Goal: Task Accomplishment & Management: Complete application form

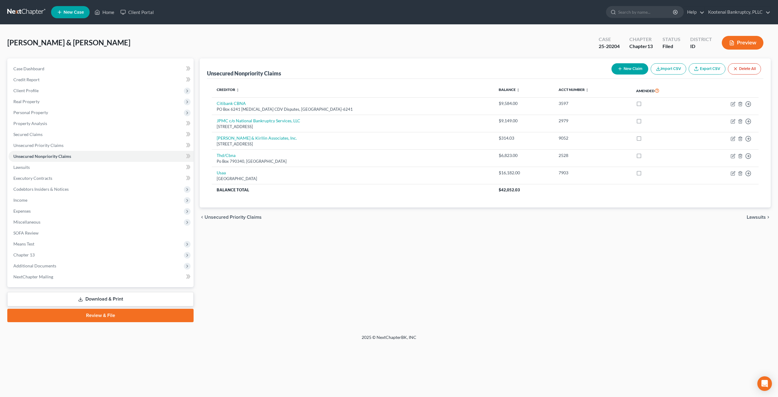
click at [24, 6] on nav "Home New Case Client Portal Kootenai Bankruptcy, PLLC chris@kootenaibankruptcy.…" at bounding box center [389, 12] width 778 height 24
click at [23, 9] on link at bounding box center [26, 12] width 39 height 11
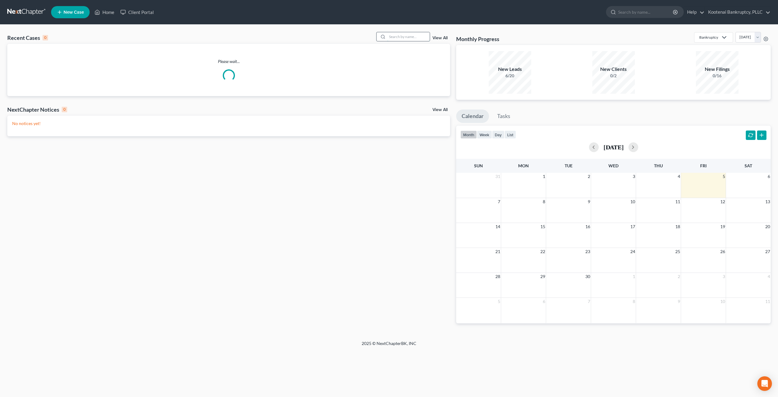
click at [402, 38] on input "search" at bounding box center [408, 36] width 43 height 9
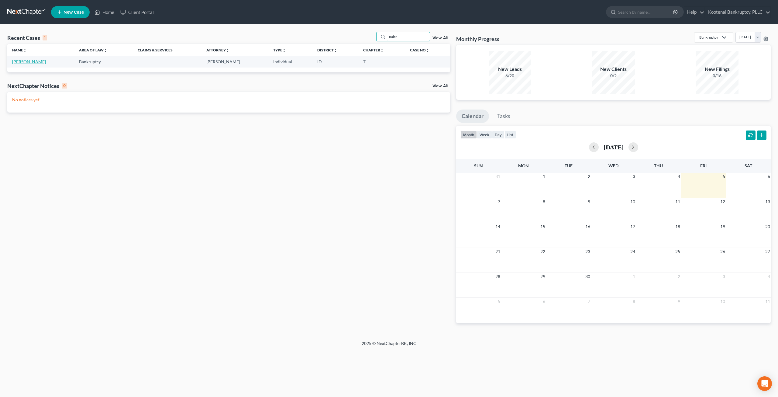
type input "nairn"
click at [30, 61] on link "[PERSON_NAME]" at bounding box center [29, 61] width 34 height 5
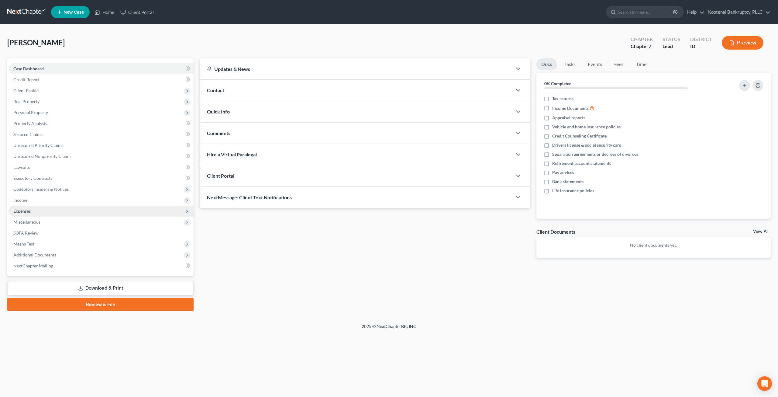
click at [89, 215] on span "Expenses" at bounding box center [101, 210] width 185 height 11
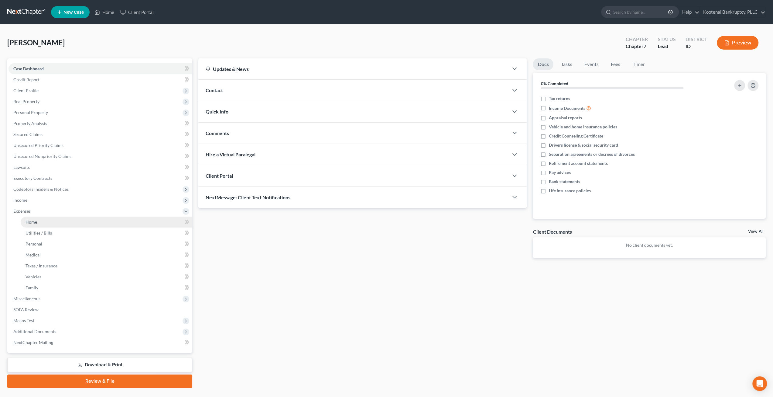
click at [88, 224] on link "Home" at bounding box center [107, 221] width 172 height 11
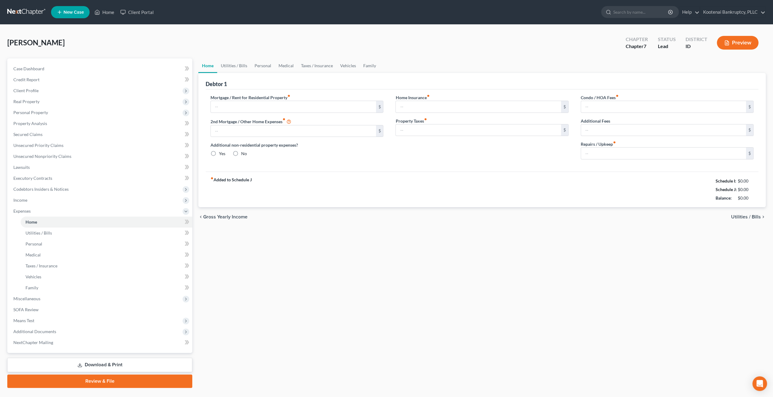
type input "0.00"
radio input "true"
type input "0.00"
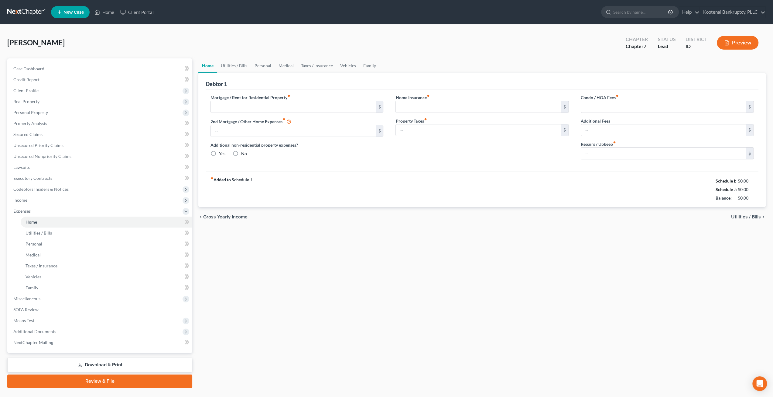
type input "0.00"
click at [44, 323] on span "Means Test" at bounding box center [101, 320] width 184 height 11
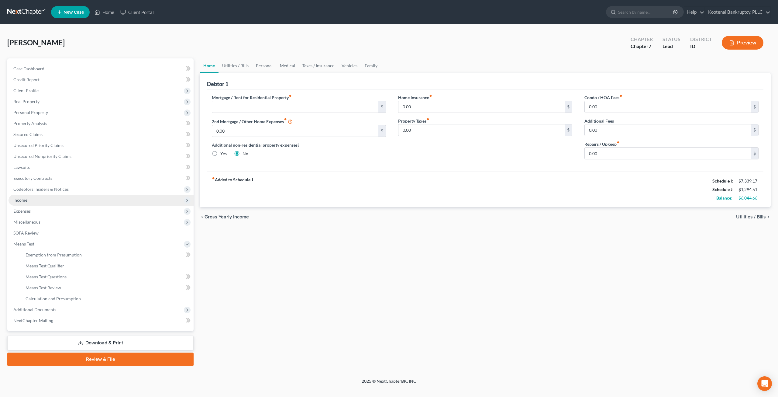
click at [44, 200] on span "Income" at bounding box center [101, 199] width 185 height 11
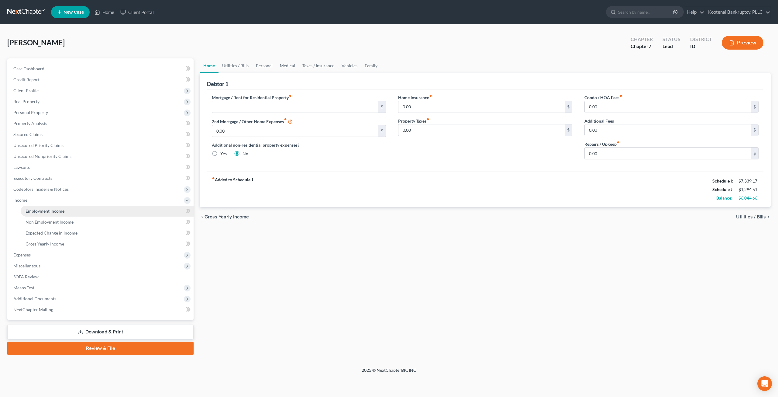
click at [46, 211] on span "Employment Income" at bounding box center [45, 210] width 39 height 5
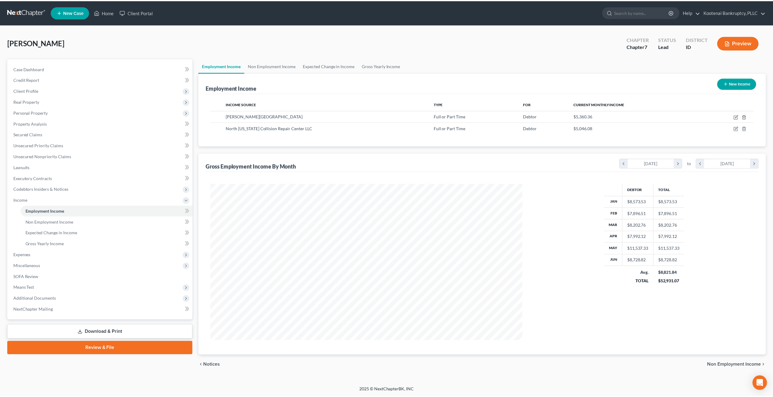
scroll to position [157, 326]
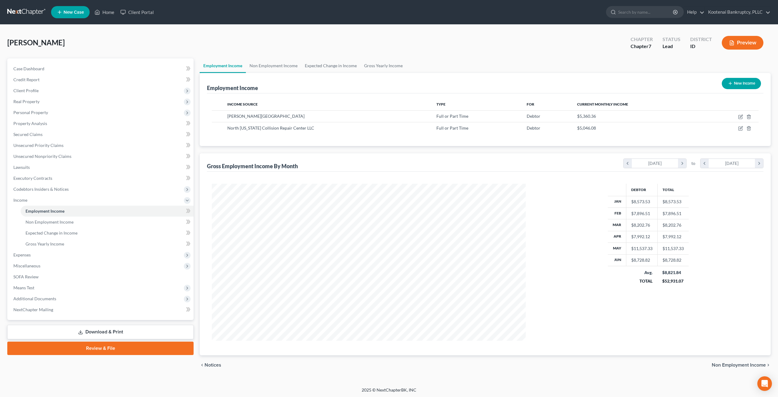
click at [563, 252] on div "Debtor Total Jan $8,573.53 $8,573.53 Feb $7,896.51 $7,896.51 Mar $8,202.76 $8,2…" at bounding box center [648, 262] width 233 height 157
click at [38, 290] on span "Means Test" at bounding box center [101, 287] width 185 height 11
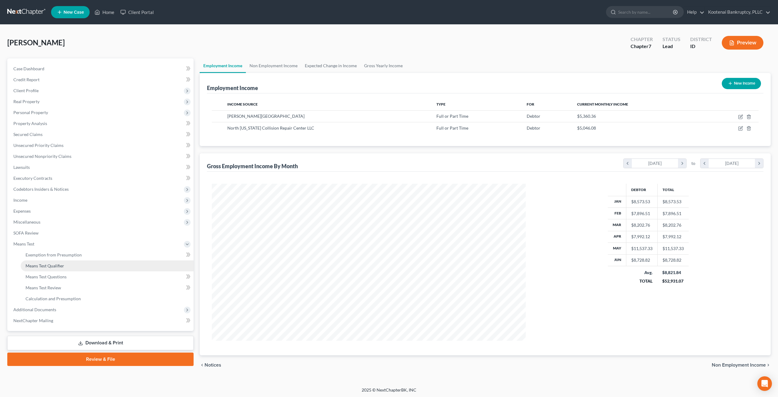
click at [54, 266] on span "Means Test Qualifier" at bounding box center [45, 265] width 39 height 5
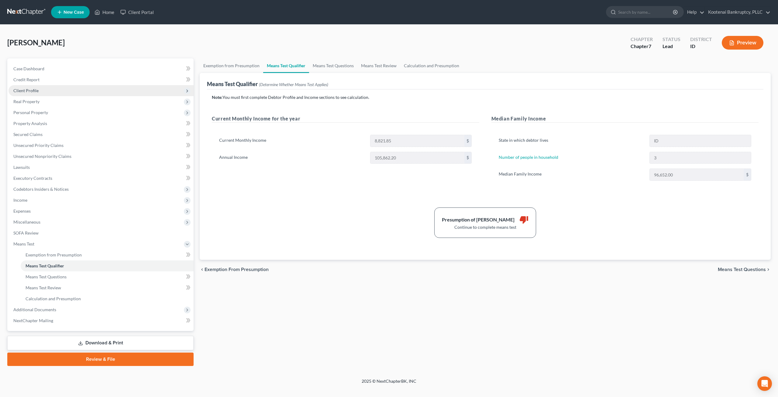
click at [52, 89] on span "Client Profile" at bounding box center [101, 90] width 185 height 11
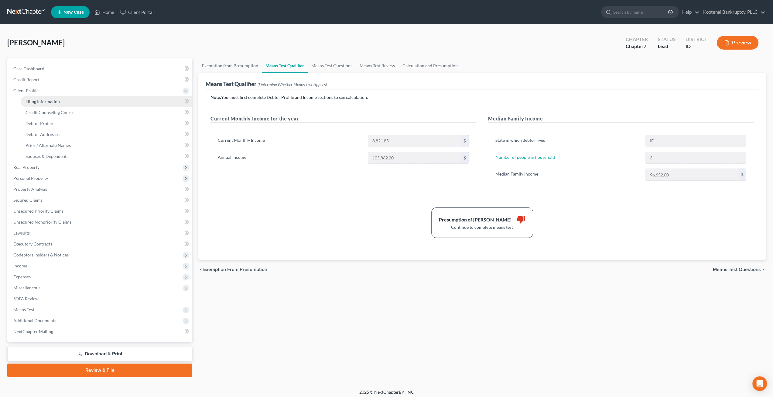
click at [50, 101] on span "Filing Information" at bounding box center [43, 101] width 34 height 5
select select "1"
select select "0"
select select "13"
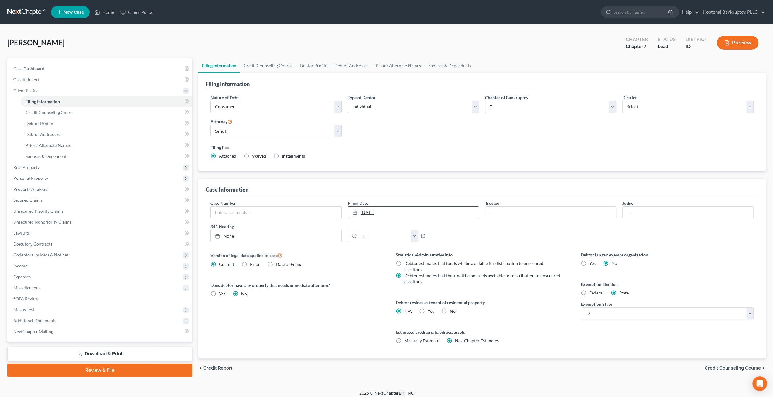
click at [399, 215] on link "7/4/2025" at bounding box center [413, 212] width 131 height 12
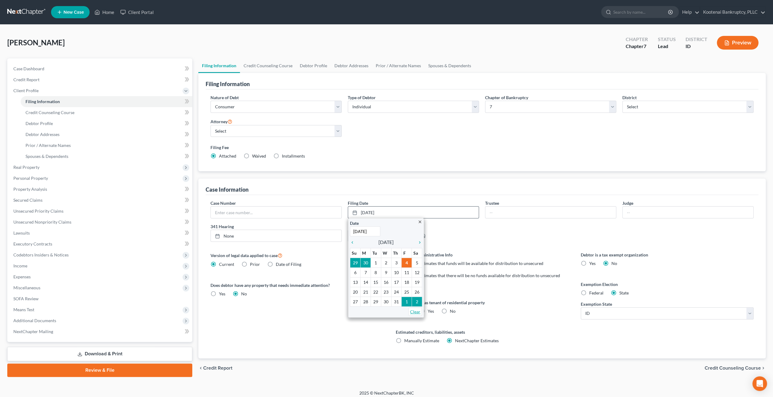
click at [417, 311] on link "Clear" at bounding box center [415, 311] width 13 height 8
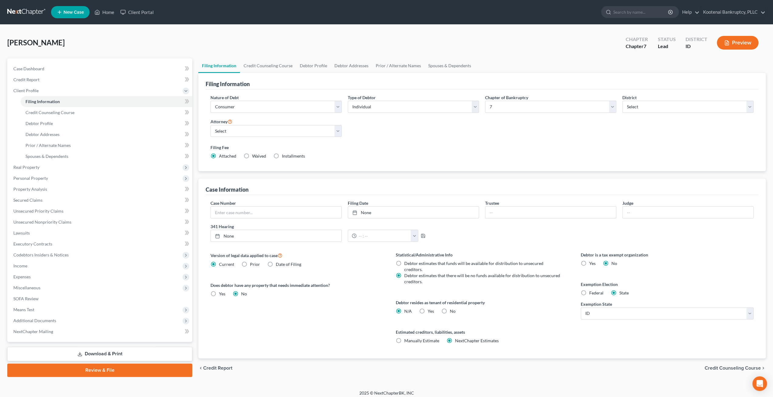
click at [419, 184] on div "Case Information" at bounding box center [482, 186] width 553 height 16
click at [69, 306] on span "Means Test" at bounding box center [101, 309] width 184 height 11
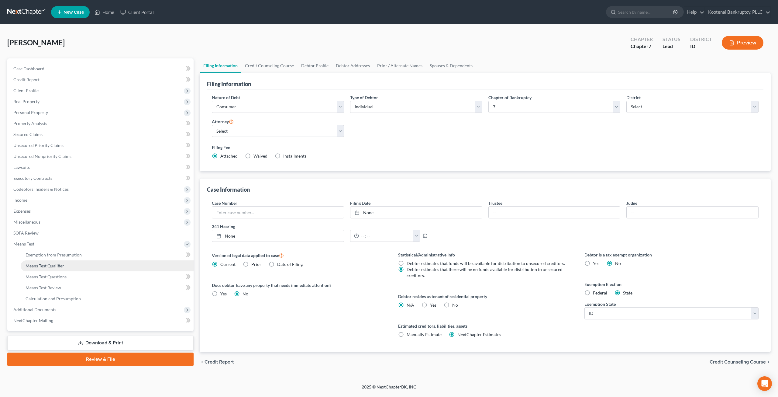
click at [78, 268] on link "Means Test Qualifier" at bounding box center [107, 265] width 173 height 11
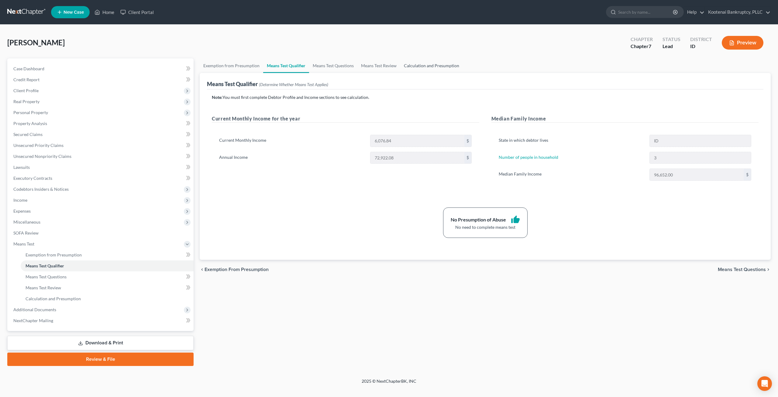
click at [438, 62] on link "Calculation and Presumption" at bounding box center [431, 65] width 63 height 15
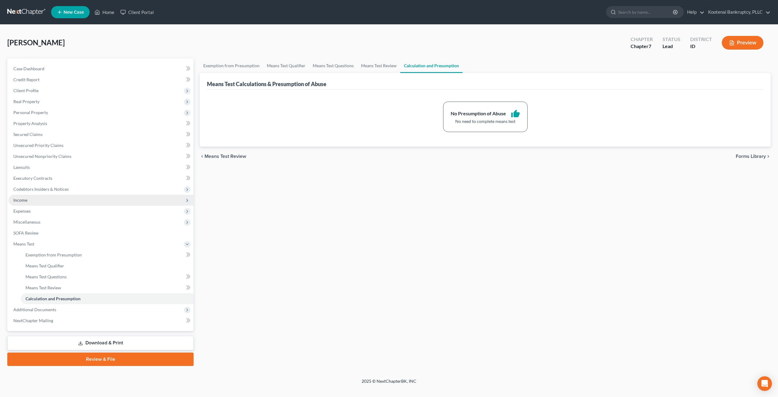
click at [55, 200] on span "Income" at bounding box center [101, 199] width 185 height 11
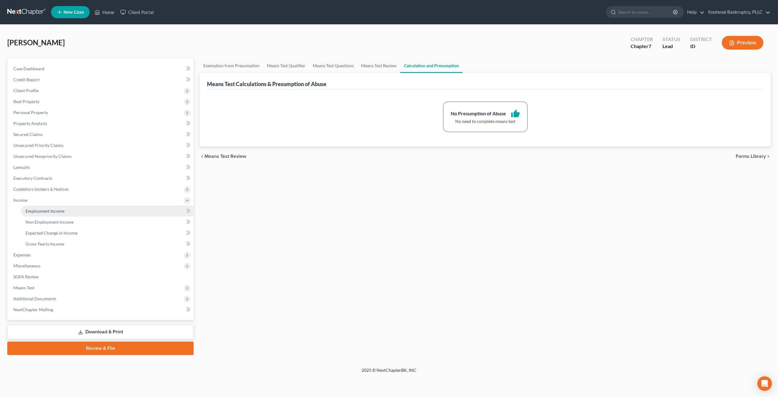
click at [58, 207] on link "Employment Income" at bounding box center [107, 210] width 173 height 11
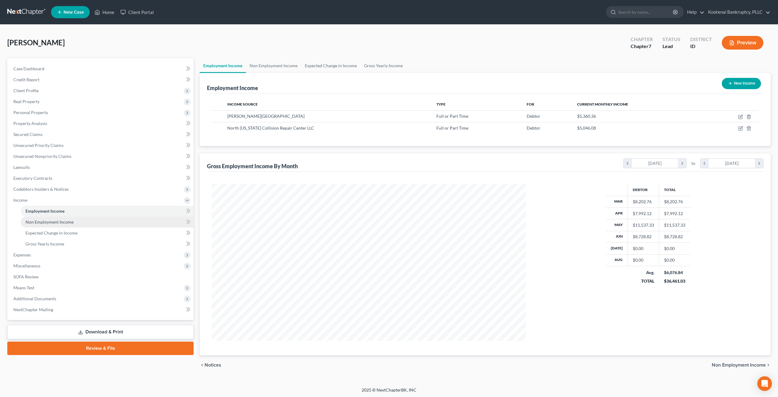
scroll to position [157, 326]
click at [270, 69] on link "Non Employment Income" at bounding box center [273, 65] width 55 height 15
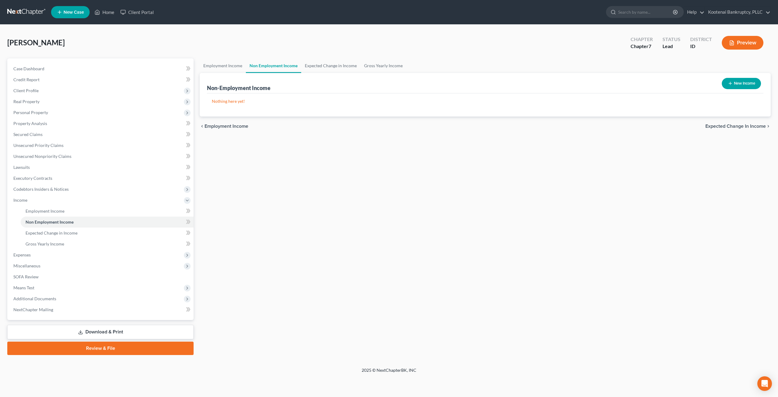
click at [16, 10] on link at bounding box center [26, 12] width 39 height 11
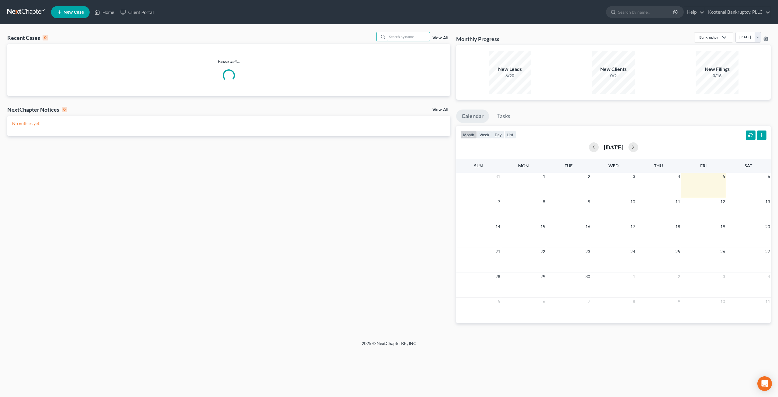
drag, startPoint x: 403, startPoint y: 34, endPoint x: 400, endPoint y: 19, distance: 15.9
click at [403, 34] on input "search" at bounding box center [408, 36] width 43 height 9
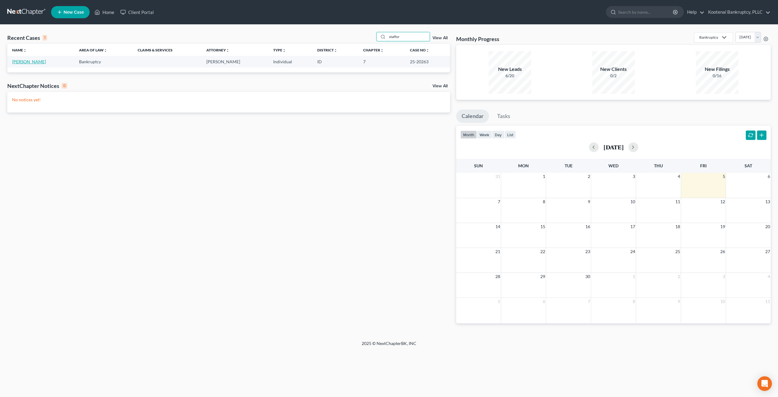
type input "staffor"
click at [20, 60] on link "[PERSON_NAME]" at bounding box center [29, 61] width 34 height 5
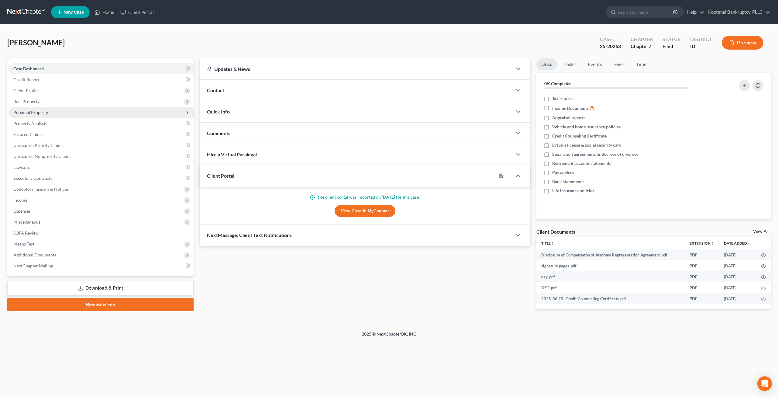
click at [61, 115] on span "Personal Property" at bounding box center [101, 112] width 185 height 11
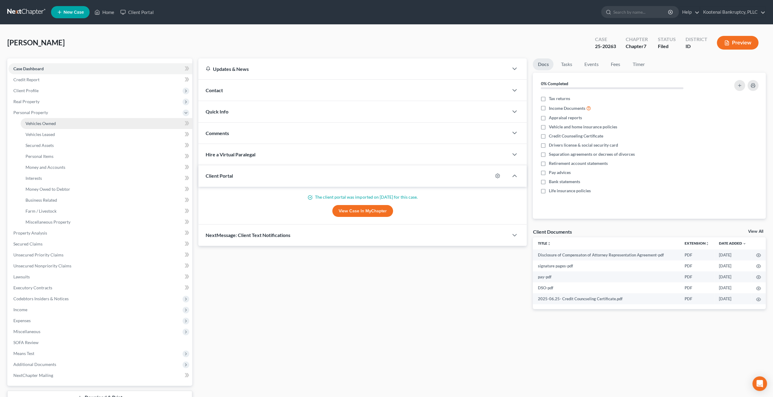
click at [66, 122] on link "Vehicles Owned" at bounding box center [107, 123] width 172 height 11
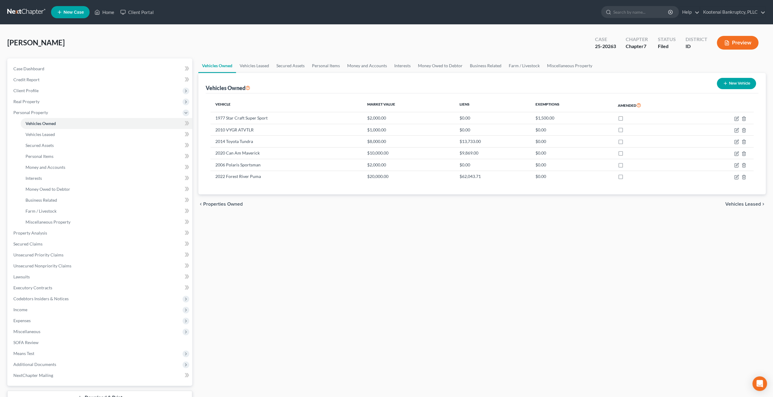
click at [315, 256] on div "Vehicles Owned Vehicles Leased Secured Assets Personal Items Money and Accounts…" at bounding box center [482, 239] width 574 height 362
